Goal: Use online tool/utility

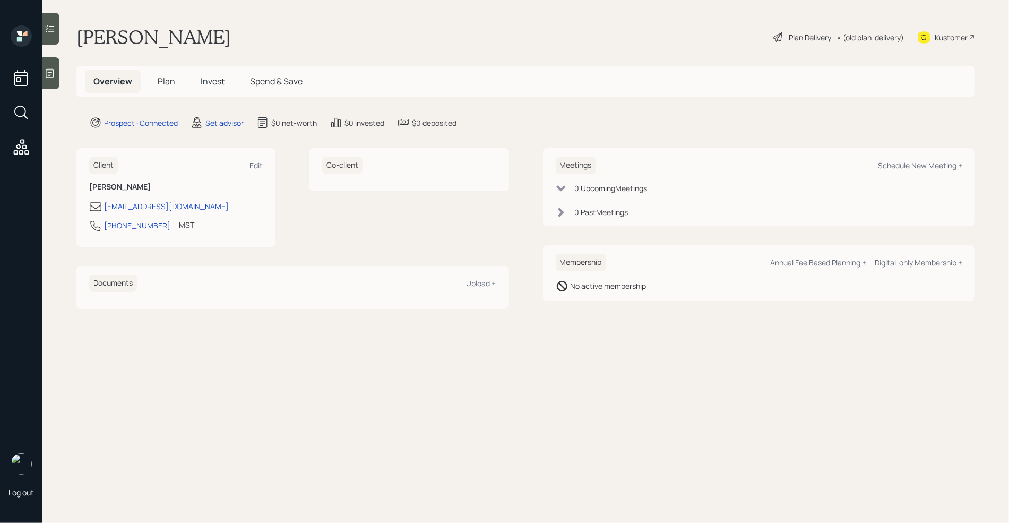
click at [54, 66] on div at bounding box center [50, 73] width 17 height 32
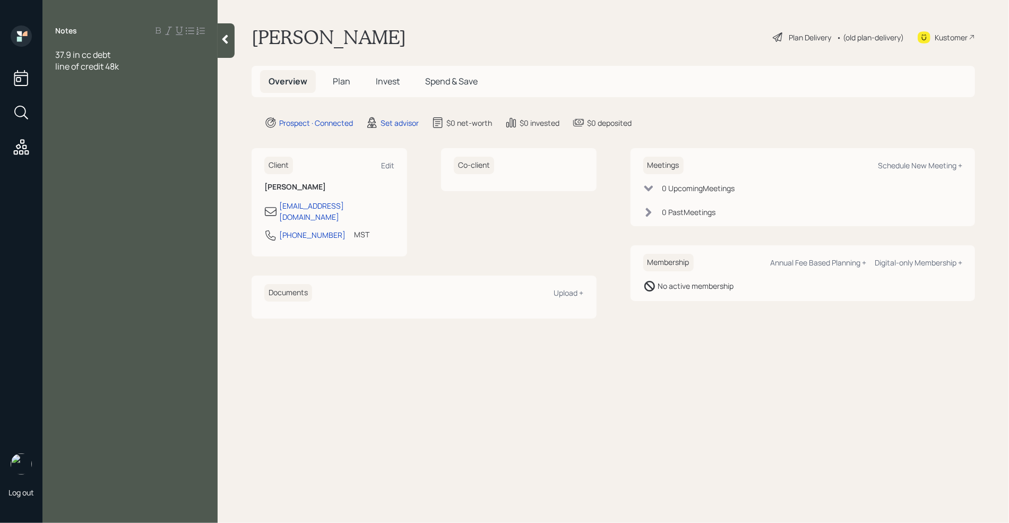
click at [138, 68] on div "line of credit 48k" at bounding box center [130, 67] width 150 height 12
click at [57, 88] on span "100k" at bounding box center [64, 90] width 18 height 12
click at [56, 89] on span "100k" at bounding box center [64, 90] width 18 height 12
click at [106, 89] on div "100k" at bounding box center [130, 90] width 150 height 12
click at [111, 115] on div "401k-22k" at bounding box center [130, 113] width 150 height 12
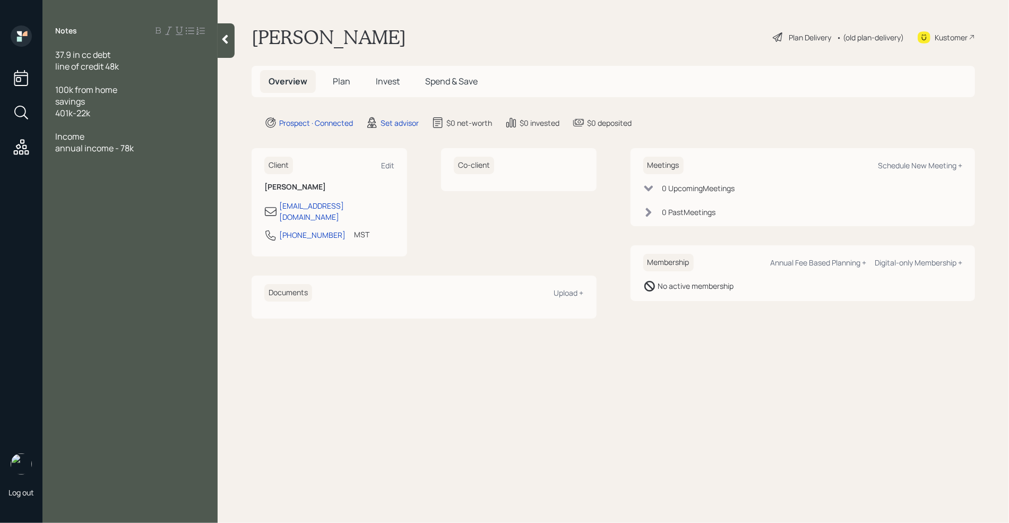
click at [55, 53] on span "37.9 in cc debt" at bounding box center [82, 55] width 55 height 12
click at [142, 183] on div "annual income - 78k" at bounding box center [130, 183] width 150 height 12
click at [127, 228] on div "HELOC- 1275" at bounding box center [130, 230] width 150 height 12
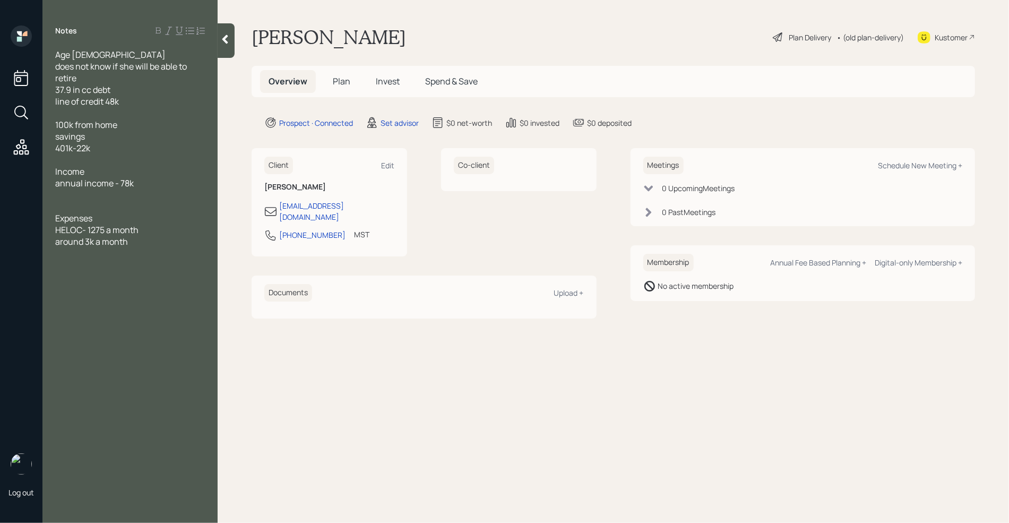
click at [115, 222] on div "Expenses" at bounding box center [130, 218] width 150 height 12
click at [137, 217] on div "Expenses" at bounding box center [130, 218] width 150 height 12
click at [106, 171] on div "Income" at bounding box center [130, 172] width 150 height 12
click at [102, 195] on div at bounding box center [130, 195] width 150 height 12
click at [137, 228] on span "HELOC- 1275 a month" at bounding box center [96, 230] width 83 height 12
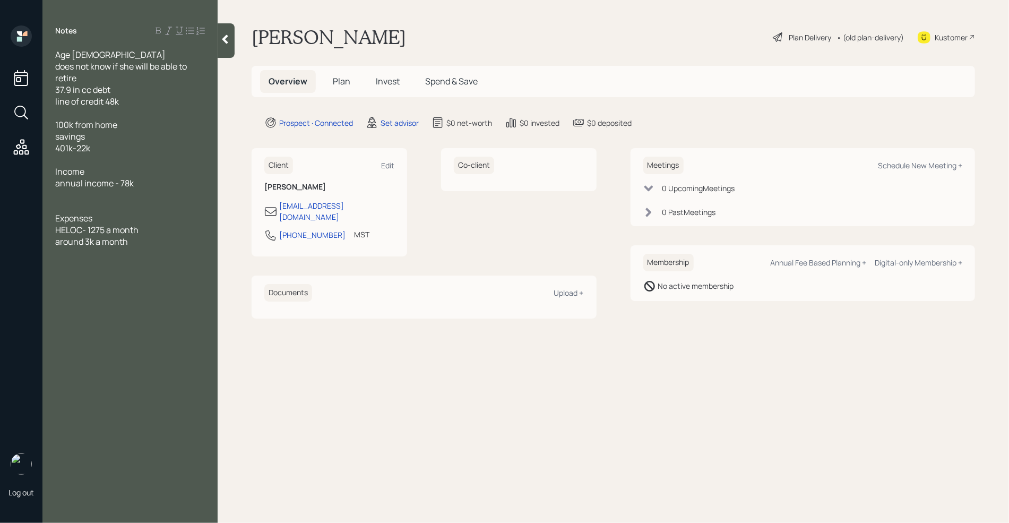
click at [100, 212] on div "Expenses" at bounding box center [130, 218] width 150 height 12
click at [145, 248] on div at bounding box center [130, 253] width 150 height 12
